Goal: Check status: Check status

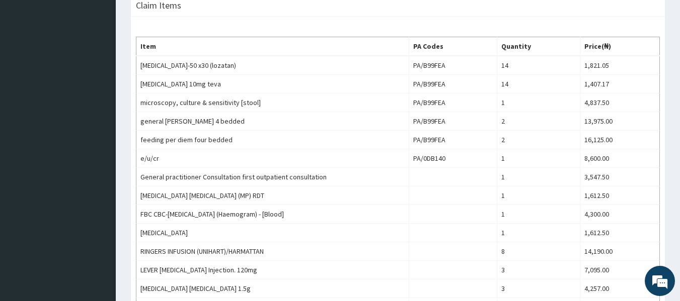
scroll to position [326, 0]
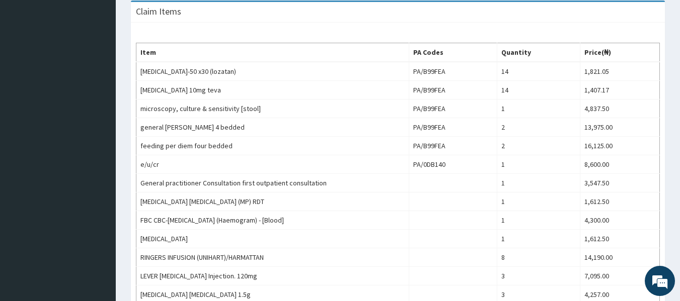
click at [67, 145] on aside "Silverline Hospital Online My Menu Switch Providers Dashboard PA Code Claims Ta…" at bounding box center [58, 122] width 116 height 897
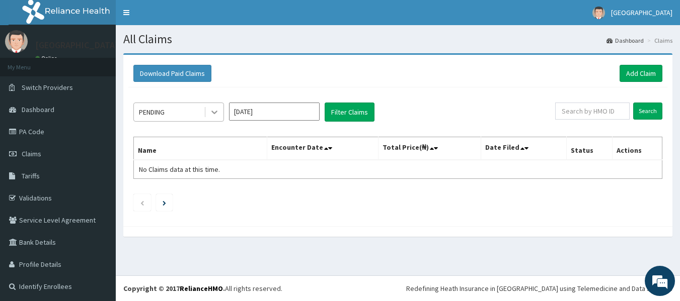
click at [221, 108] on div at bounding box center [214, 112] width 18 height 18
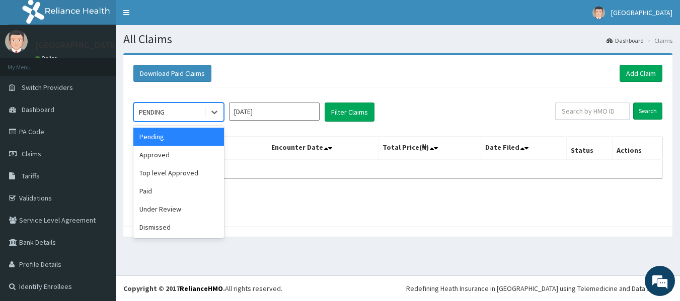
click at [307, 112] on input "[DATE]" at bounding box center [274, 112] width 91 height 18
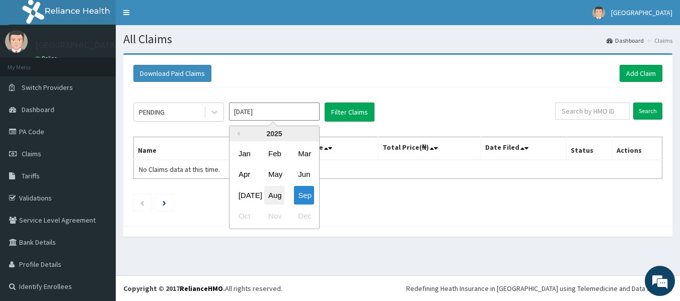
click at [276, 192] on div "Aug" at bounding box center [274, 195] width 20 height 19
type input "[DATE]"
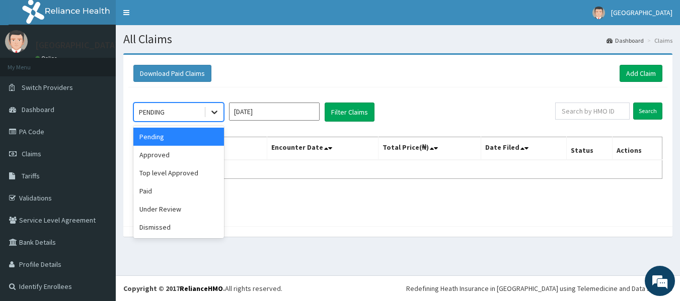
click at [214, 107] on div at bounding box center [214, 112] width 18 height 18
click at [160, 228] on div "Dismissed" at bounding box center [178, 227] width 91 height 18
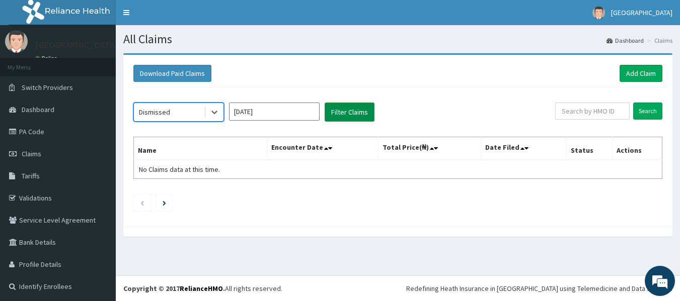
click at [343, 114] on button "Filter Claims" at bounding box center [349, 112] width 50 height 19
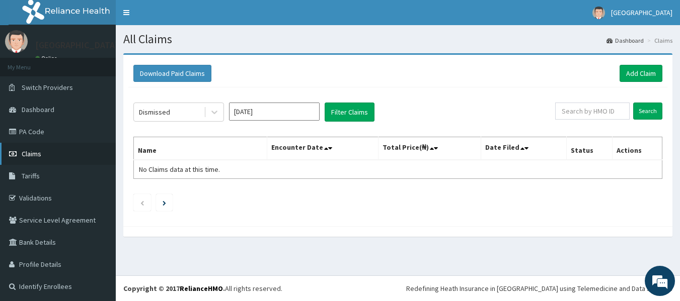
click at [35, 155] on span "Claims" at bounding box center [32, 153] width 20 height 9
